Goal: Information Seeking & Learning: Learn about a topic

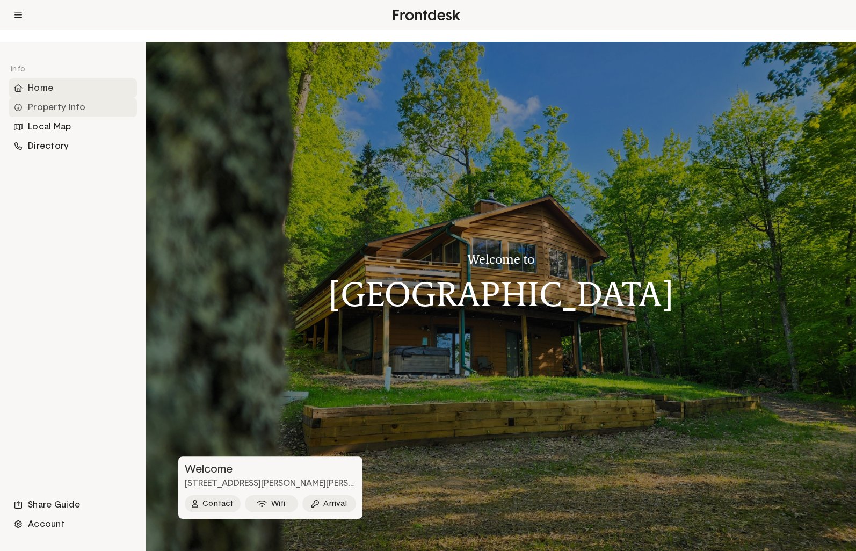
click at [69, 117] on div "Property Info" at bounding box center [73, 107] width 128 height 19
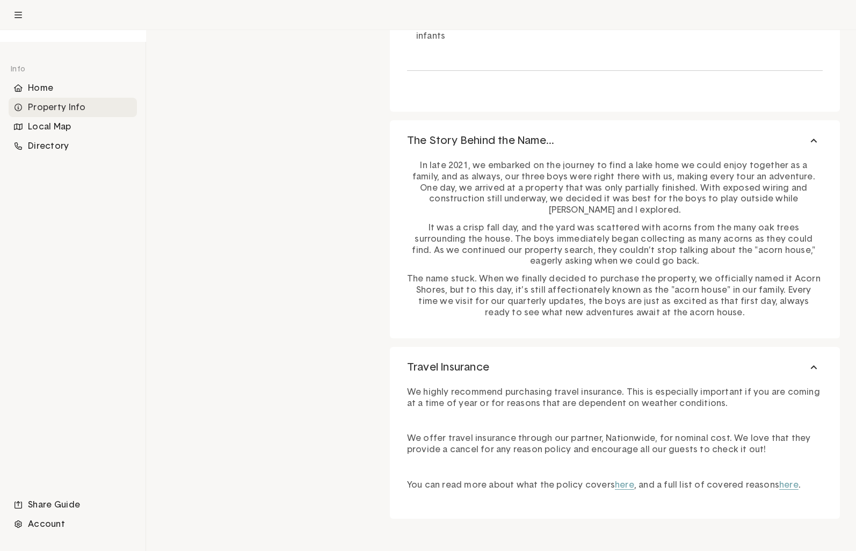
scroll to position [2109, 0]
click at [55, 136] on div "Local Map" at bounding box center [73, 126] width 128 height 19
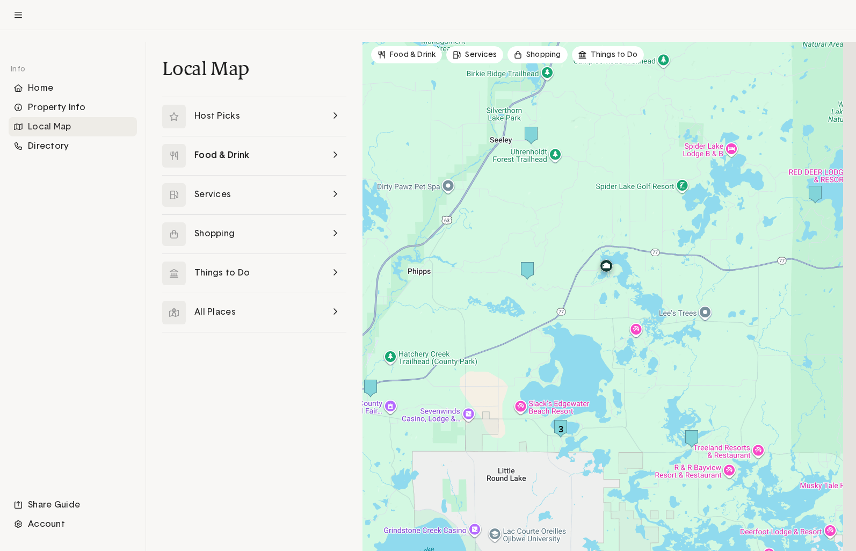
click at [236, 175] on link at bounding box center [254, 155] width 184 height 39
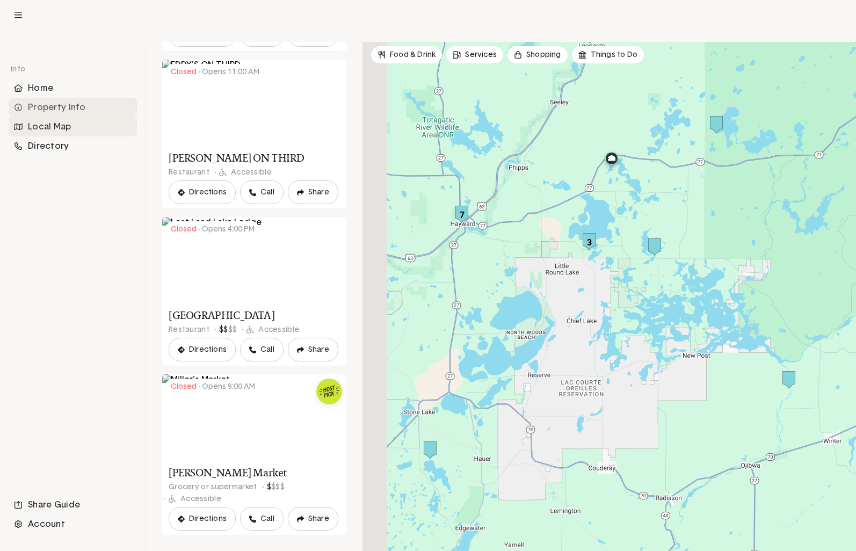
click at [46, 117] on div "Property Info" at bounding box center [73, 107] width 128 height 19
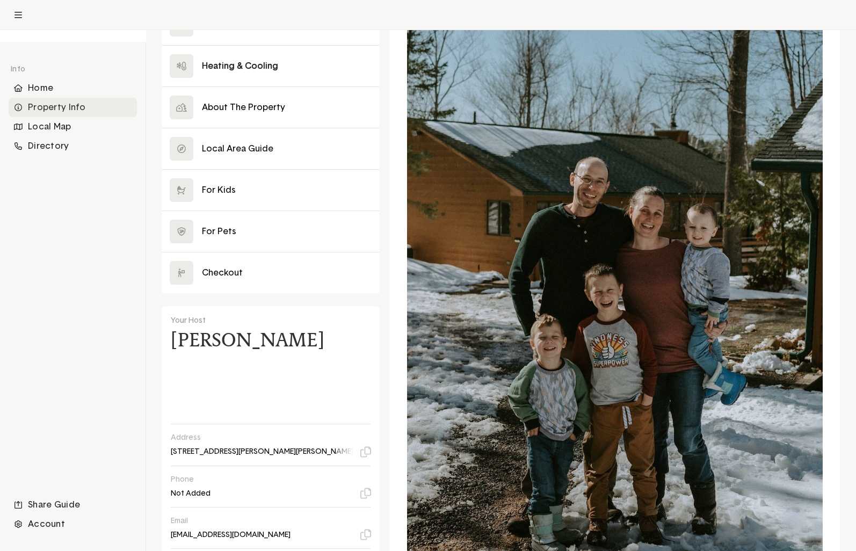
scroll to position [326, 0]
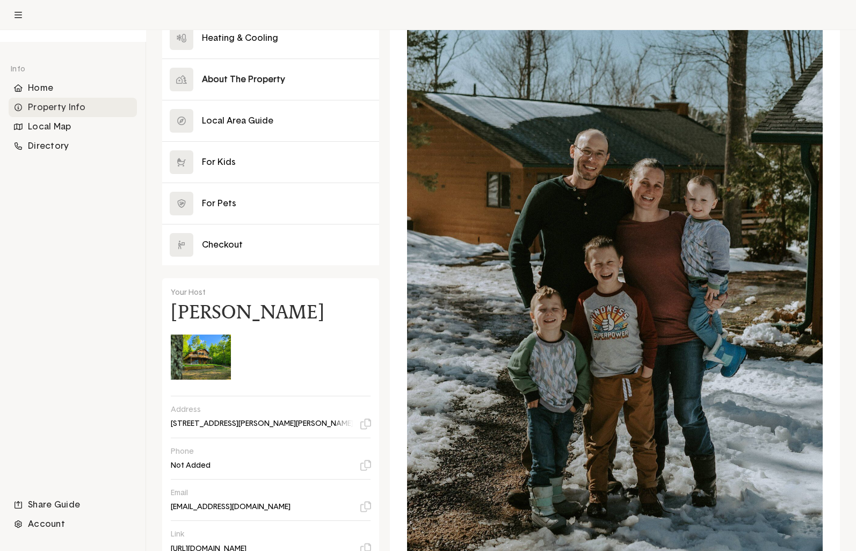
click at [252, 100] on button at bounding box center [270, 79] width 217 height 41
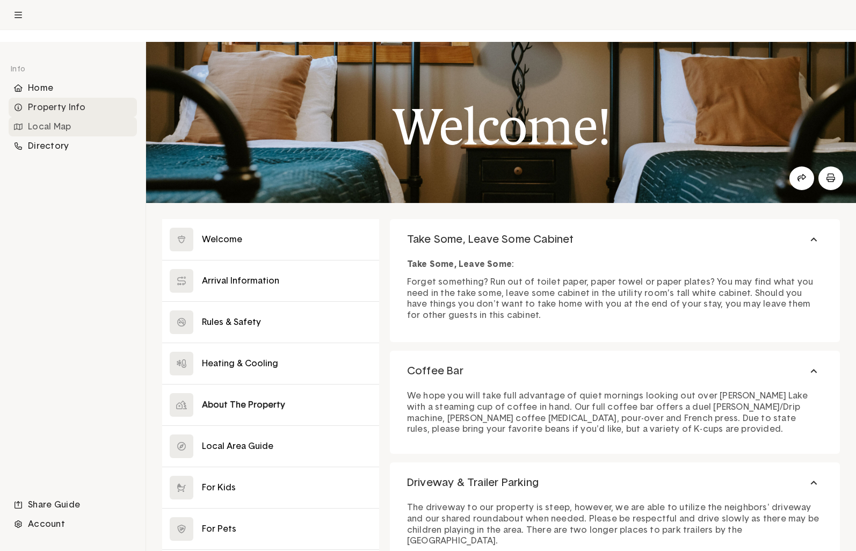
click at [57, 136] on div "Local Map" at bounding box center [73, 126] width 128 height 19
click at [798, 182] on icon at bounding box center [802, 178] width 9 height 9
click at [74, 262] on div "Info Home Property Info Local Map Directory Share Guide Account" at bounding box center [73, 296] width 128 height 475
click at [55, 98] on div "Home" at bounding box center [73, 87] width 128 height 19
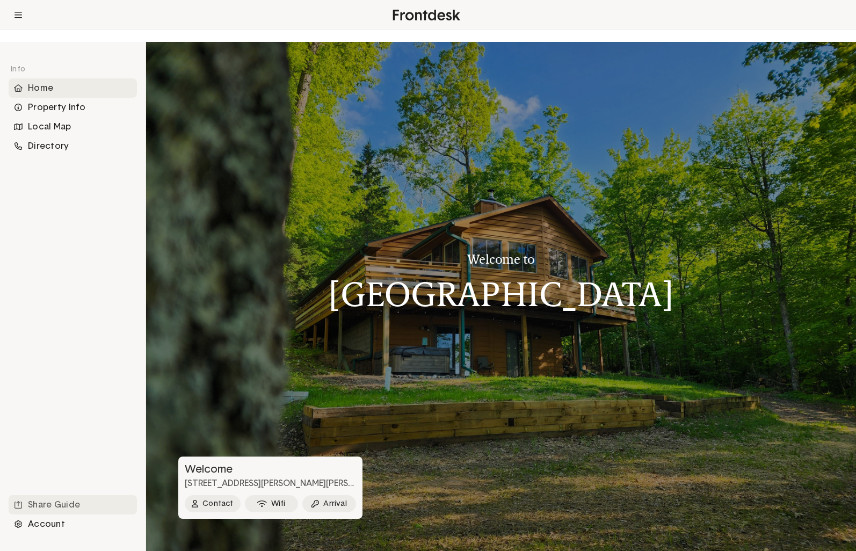
scroll to position [0, 1]
click at [59, 495] on div "Share Guide" at bounding box center [73, 504] width 128 height 19
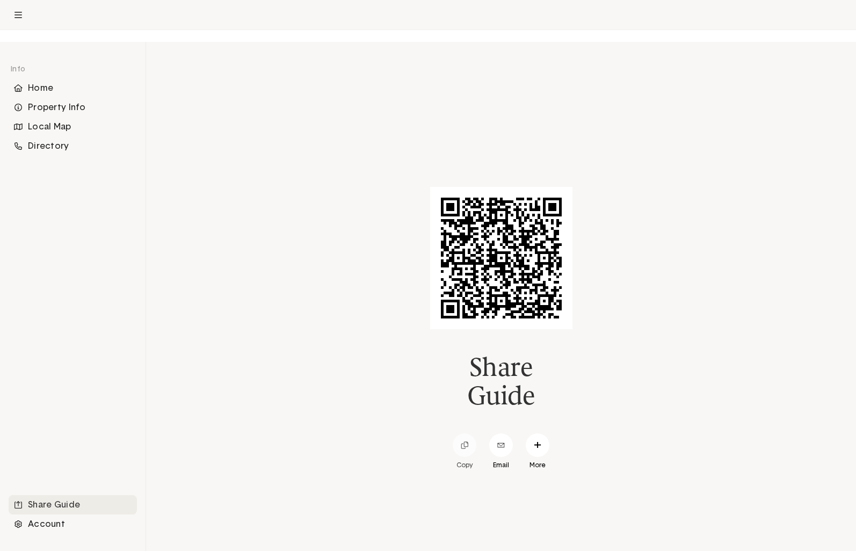
click at [465, 449] on icon at bounding box center [465, 446] width 8 height 8
click at [47, 98] on div "Home" at bounding box center [73, 87] width 128 height 19
